Goal: Information Seeking & Learning: Compare options

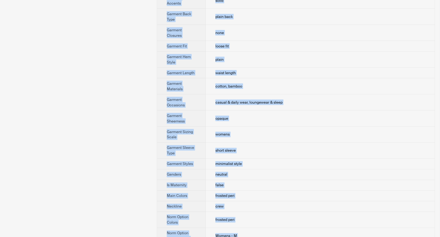
scroll to position [354, 0]
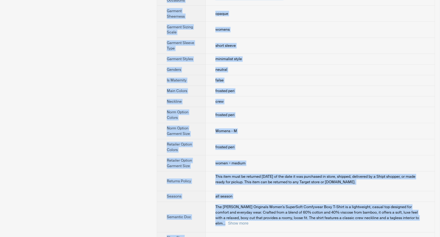
drag, startPoint x: 211, startPoint y: 19, endPoint x: 236, endPoint y: 229, distance: 211.8
copy tbody "Brand Name Hanes Product Name Hanes Originals Women's SuperSoft Comfywear Boxy …"
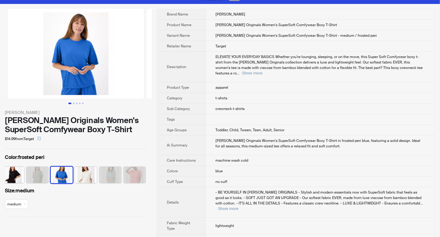
scroll to position [0, 0]
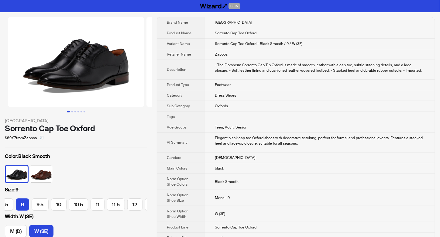
scroll to position [0, 60]
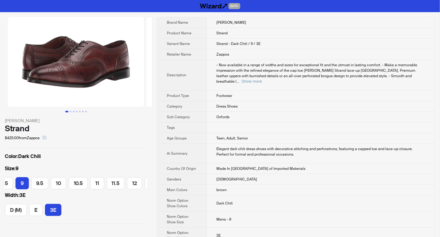
scroll to position [0, 60]
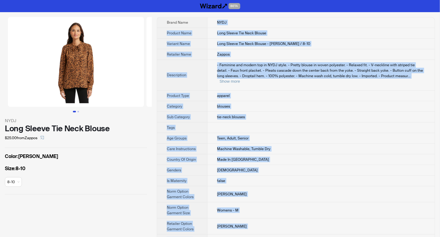
scroll to position [21, 0]
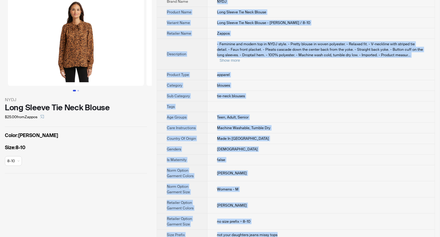
drag, startPoint x: 216, startPoint y: 20, endPoint x: 279, endPoint y: 229, distance: 218.3
click at [279, 229] on tbody "Brand Name NYDJ Product Name Long Sleeve Tie Neck Blouse Variant Name Long Slee…" at bounding box center [295, 117] width 277 height 243
copy tbody "NYDJ Product Name Long Sleeve Tie Neck Blouse Variant Name Long Sleeve Tie Neck…"
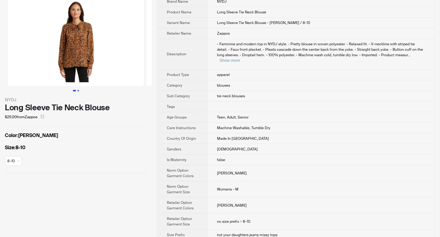
click at [79, 90] on button "Go to slide 2" at bounding box center [78, 91] width 2 height 2
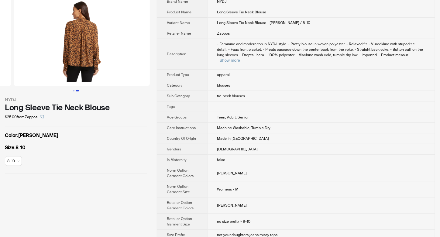
scroll to position [0, 138]
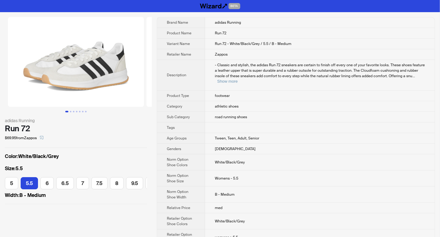
scroll to position [0, 5]
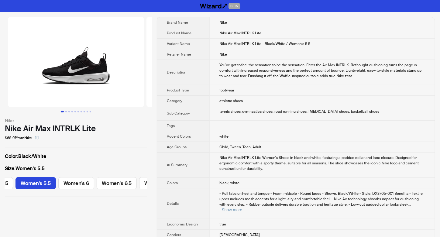
scroll to position [0, 28]
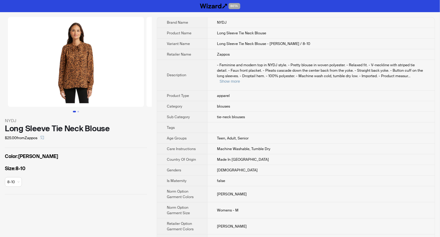
scroll to position [21, 0]
